Goal: Book appointment/travel/reservation

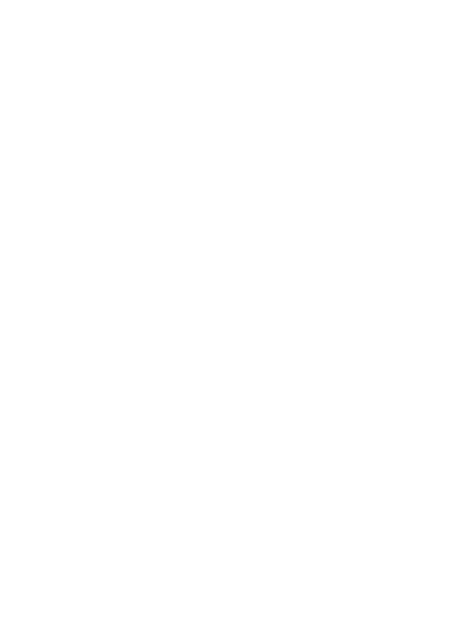
click at [419, 16] on img at bounding box center [438, 25] width 56 height 28
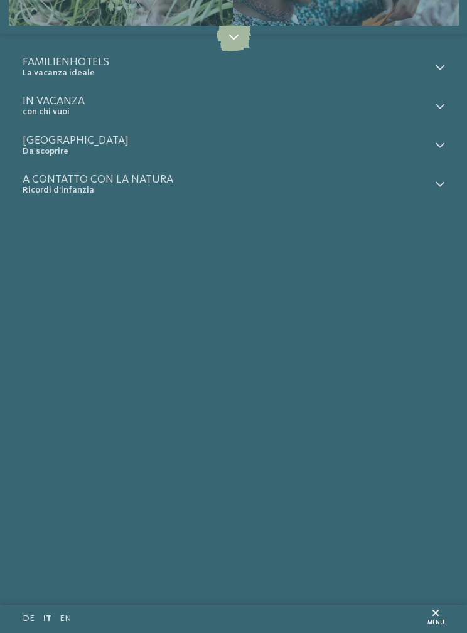
click at [437, 73] on div at bounding box center [437, 67] width 14 height 22
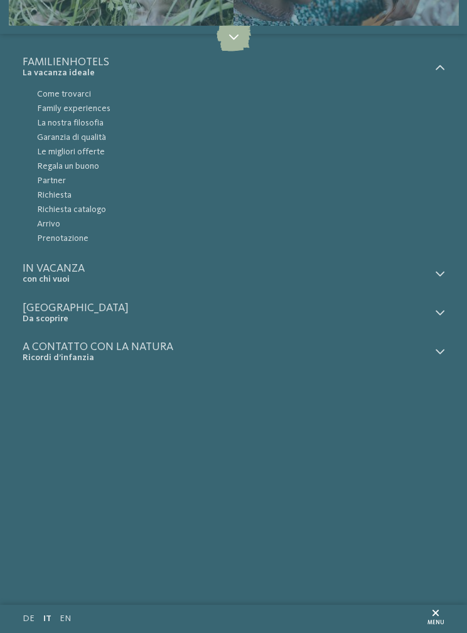
click at [81, 157] on span "Le migliori offerte" at bounding box center [240, 152] width 407 height 14
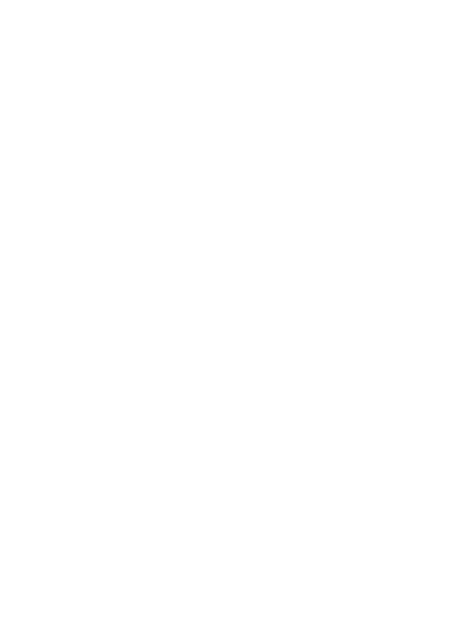
click at [445, 218] on div "Arrivo [GEOGRAPHIC_DATA] Regione filtra" at bounding box center [233, 291] width 467 height 192
click at [422, 222] on div "Arrivo" at bounding box center [233, 217] width 399 height 23
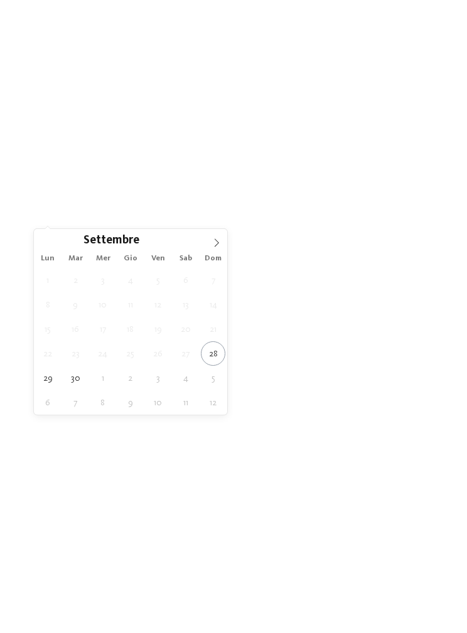
click at [223, 248] on span at bounding box center [216, 239] width 21 height 21
click at [215, 241] on icon at bounding box center [216, 242] width 9 height 9
click at [212, 242] on icon at bounding box center [216, 242] width 9 height 9
click at [210, 245] on span at bounding box center [216, 239] width 21 height 21
type input "****"
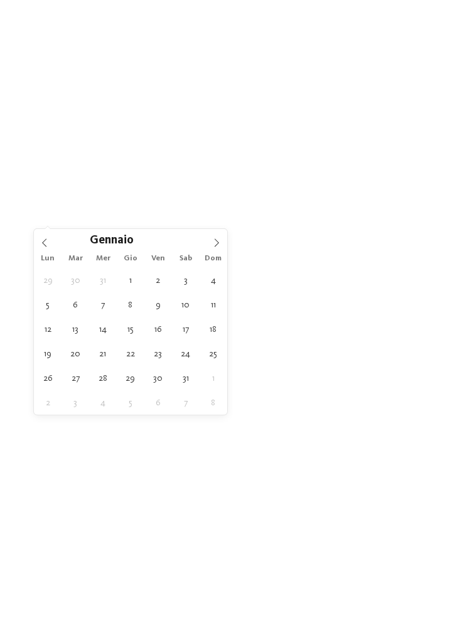
click at [212, 237] on span at bounding box center [216, 239] width 21 height 21
click at [219, 232] on span at bounding box center [216, 239] width 21 height 21
click at [220, 235] on span at bounding box center [216, 239] width 21 height 21
click at [212, 247] on icon at bounding box center [216, 242] width 9 height 9
click at [213, 244] on icon at bounding box center [216, 242] width 9 height 9
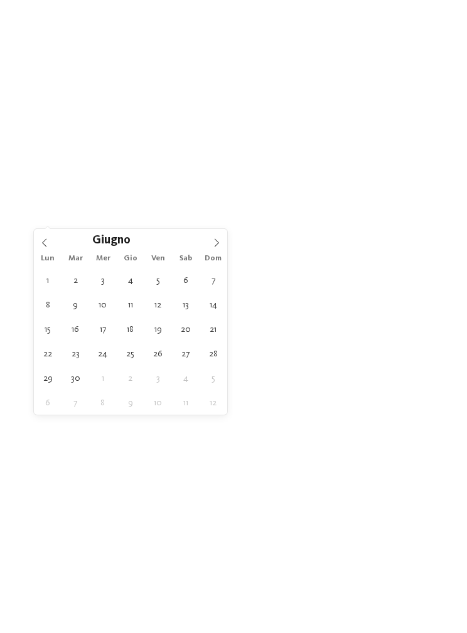
click at [216, 240] on icon at bounding box center [216, 242] width 9 height 9
click at [217, 237] on span at bounding box center [216, 239] width 21 height 21
click at [211, 240] on span at bounding box center [216, 239] width 21 height 21
click at [39, 238] on span at bounding box center [44, 239] width 21 height 21
type div "[DATE]"
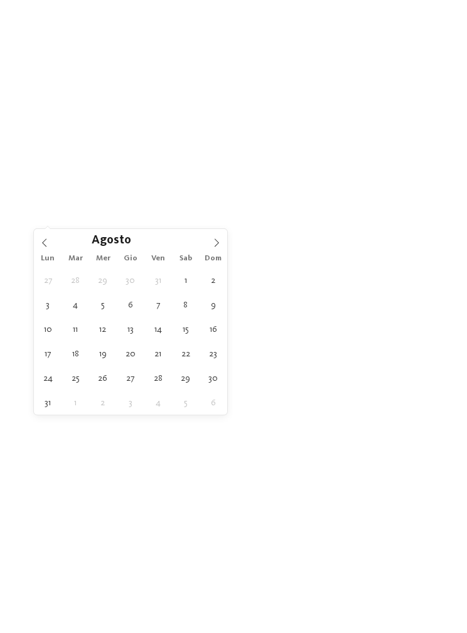
type input "****"
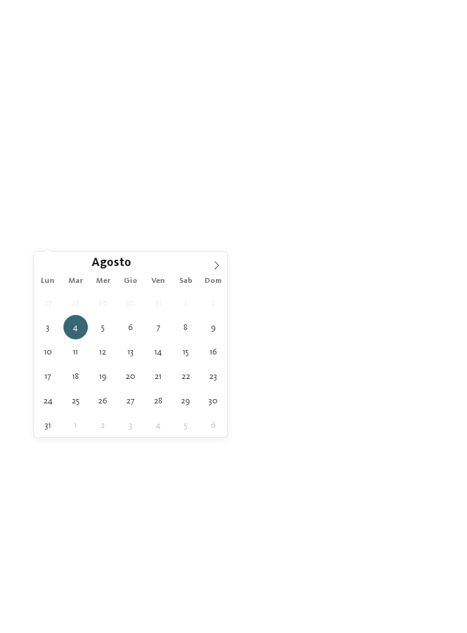
type div "[DATE]"
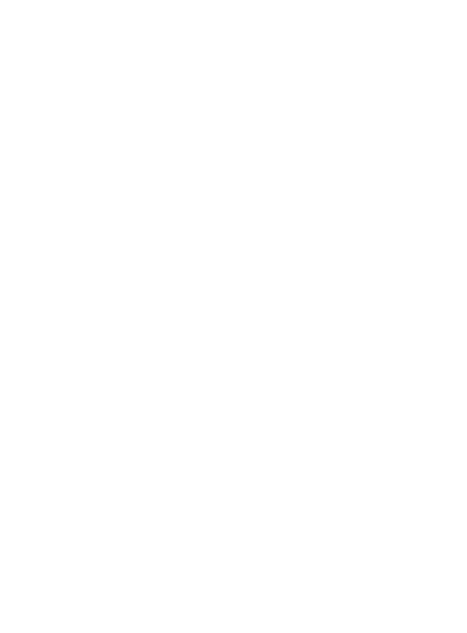
click at [425, 261] on icon at bounding box center [421, 263] width 7 height 7
click at [283, 380] on div "accetta" at bounding box center [233, 391] width 147 height 23
click at [388, 196] on img at bounding box center [234, 146] width 422 height 237
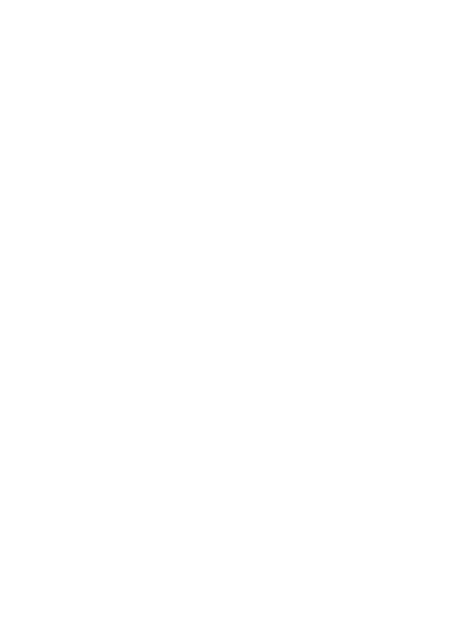
click at [443, 46] on icon at bounding box center [444, 41] width 24 height 20
click at [439, 193] on icon at bounding box center [444, 203] width 24 height 20
click at [58, 318] on link "Scopri di più" at bounding box center [61, 322] width 55 height 8
